Goal: Task Accomplishment & Management: Complete application form

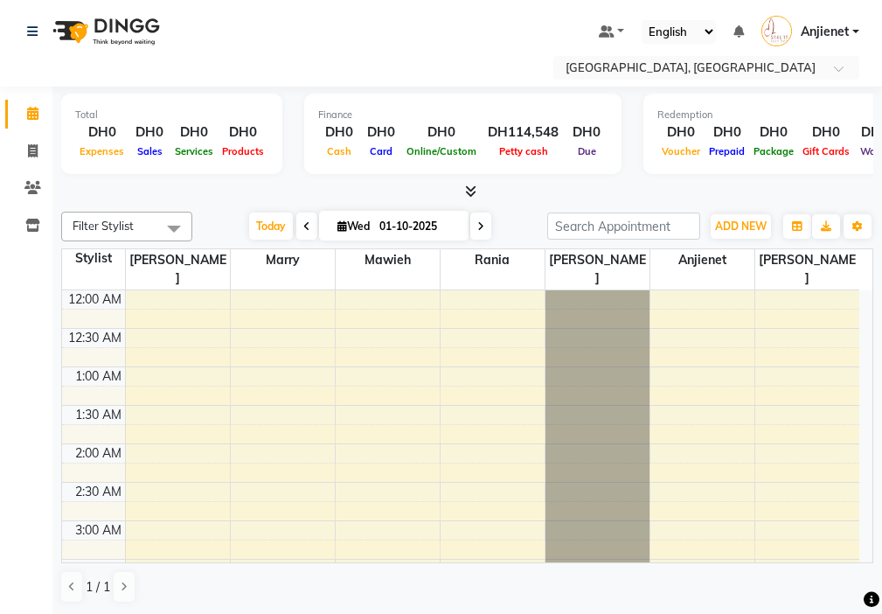
scroll to position [463, 0]
click at [759, 215] on button "ADD NEW Toggle Dropdown" at bounding box center [741, 226] width 60 height 24
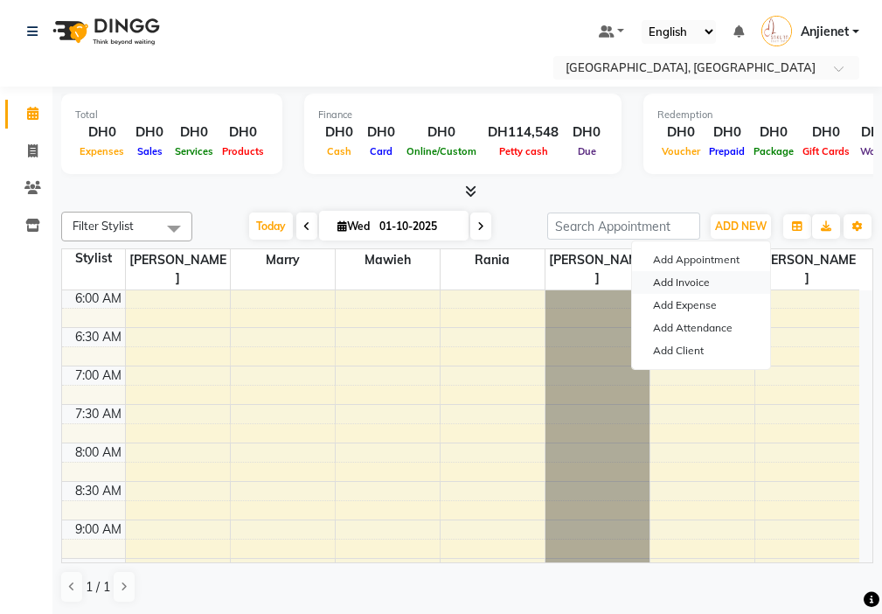
click at [715, 279] on link "Add Invoice" at bounding box center [701, 282] width 138 height 23
select select "service"
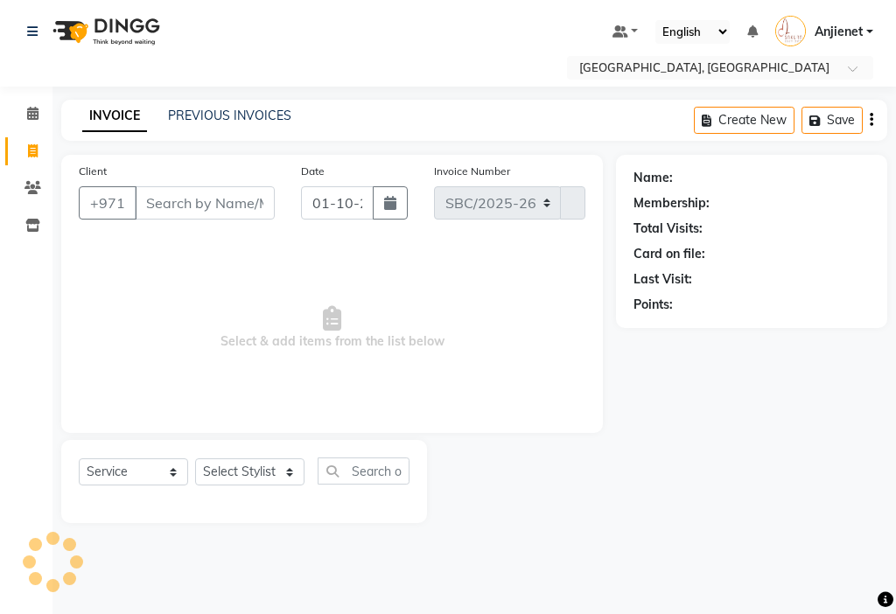
select select "3691"
type input "000843"
type input "529885077"
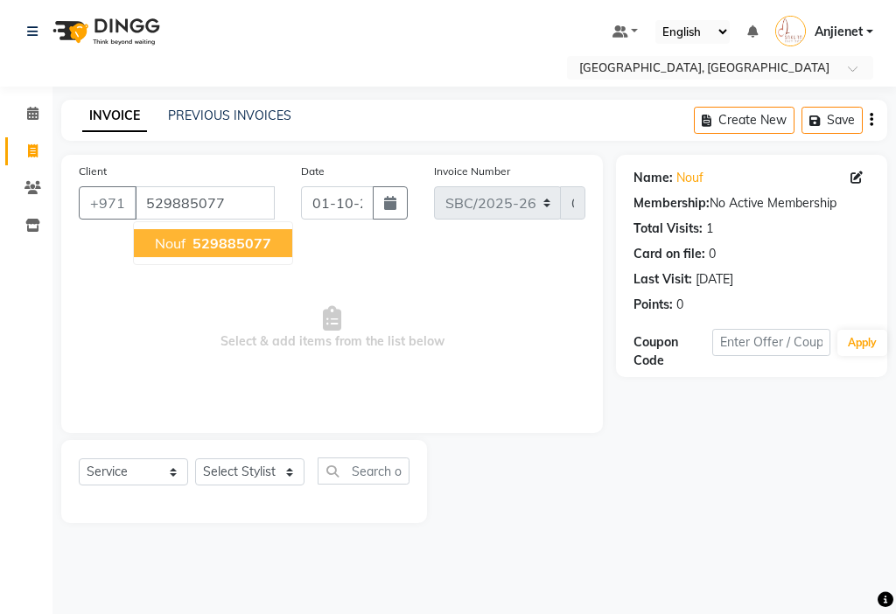
click at [247, 248] on span "529885077" at bounding box center [231, 242] width 79 height 17
